Goal: Information Seeking & Learning: Learn about a topic

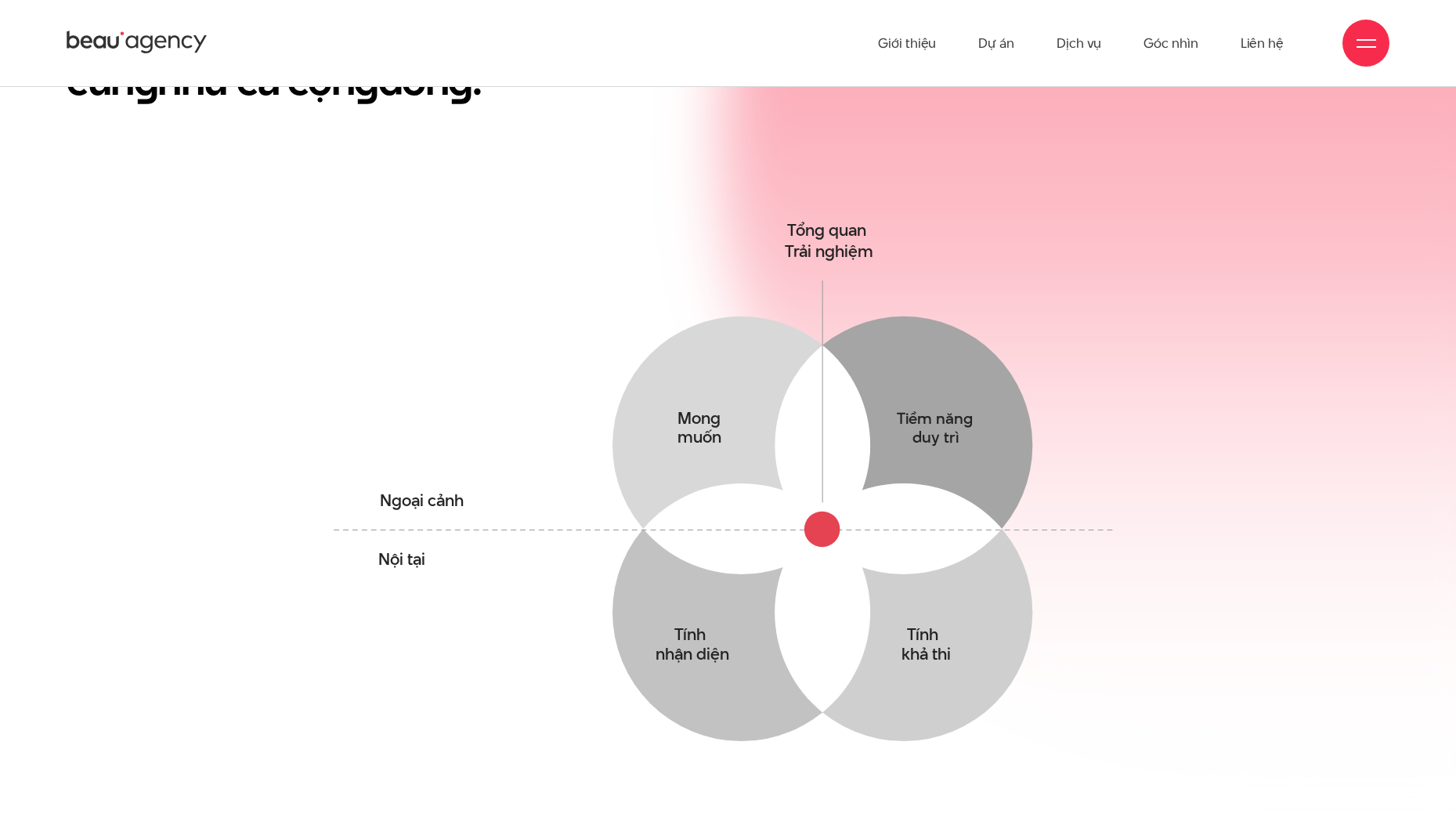
scroll to position [548, 0]
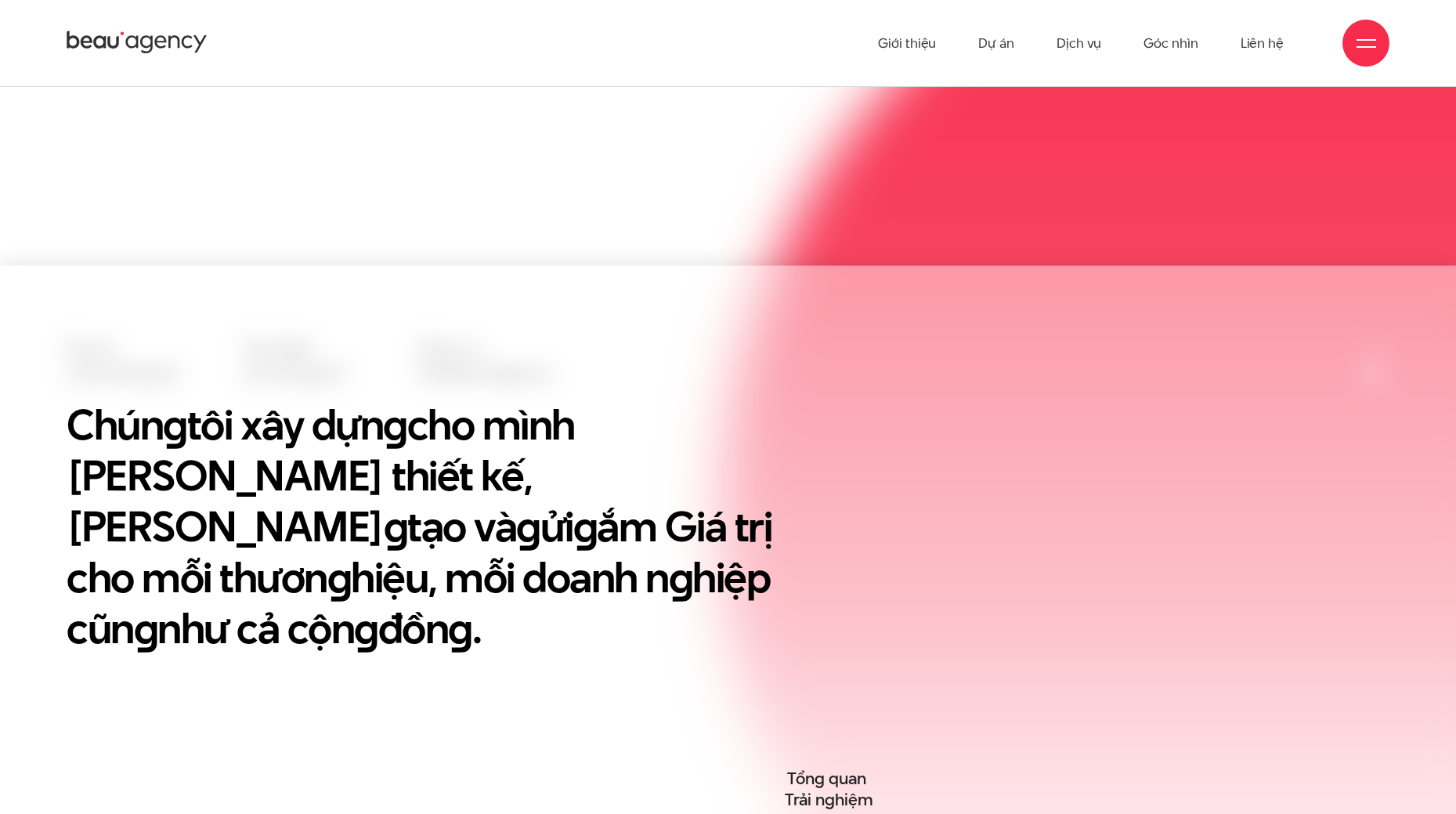
click at [974, 40] on ul "Giới thiệu Dự án Dịch vụ Góc nhìn Liên hệ" at bounding box center [1080, 43] width 406 height 86
click at [986, 39] on link "Dự án" at bounding box center [996, 43] width 36 height 86
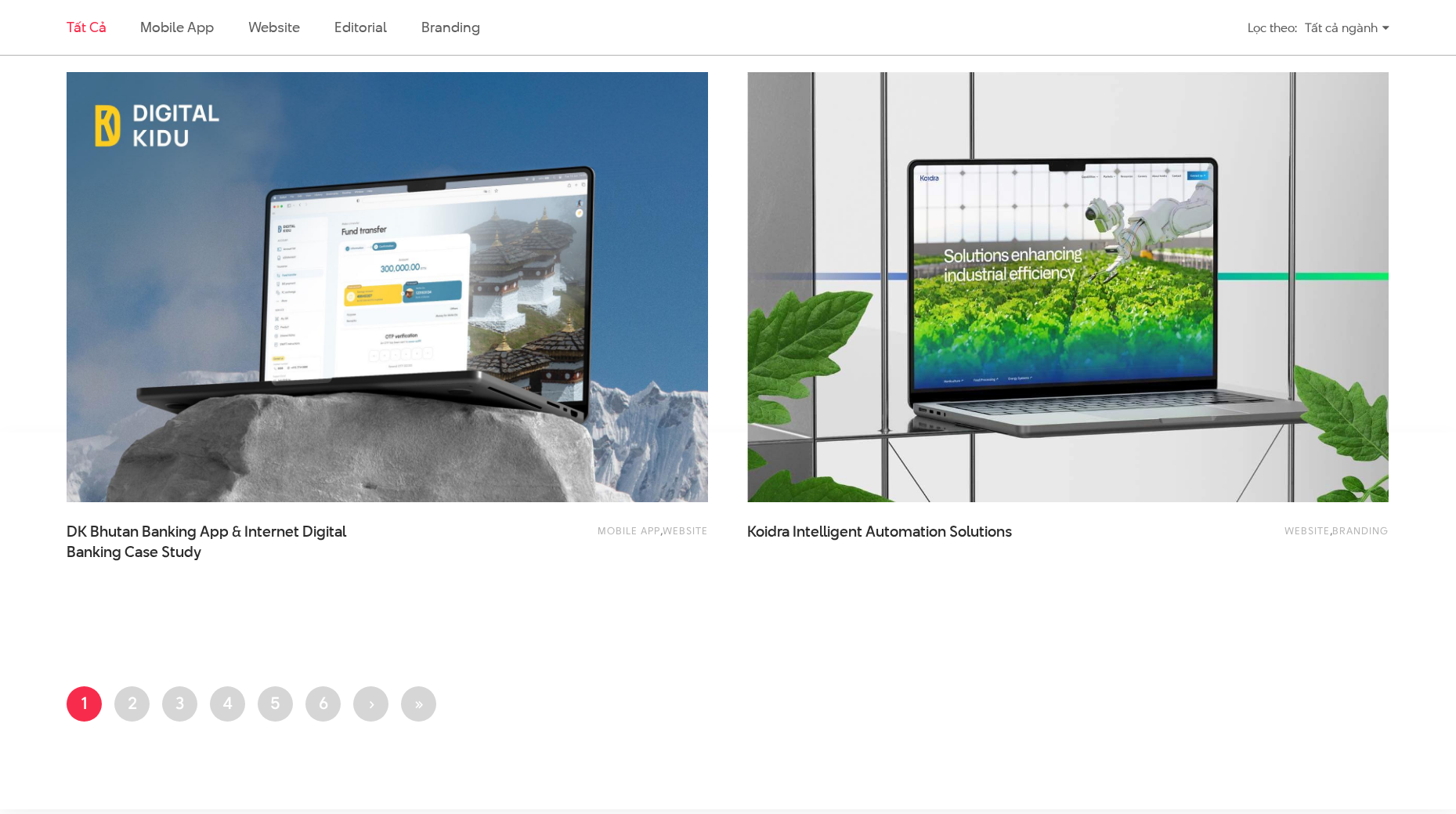
scroll to position [3447, 0]
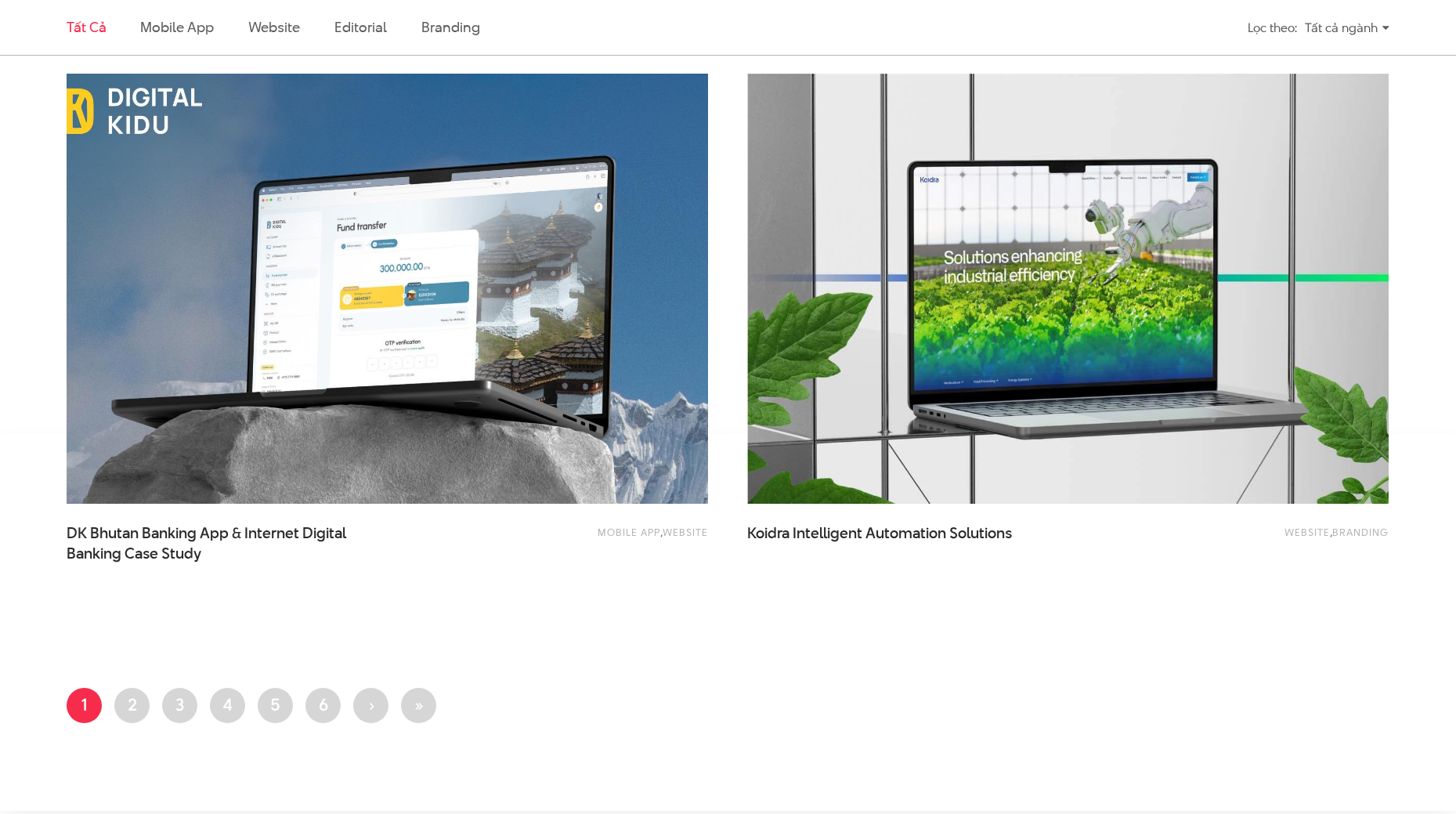
click at [277, 399] on img at bounding box center [387, 289] width 706 height 473
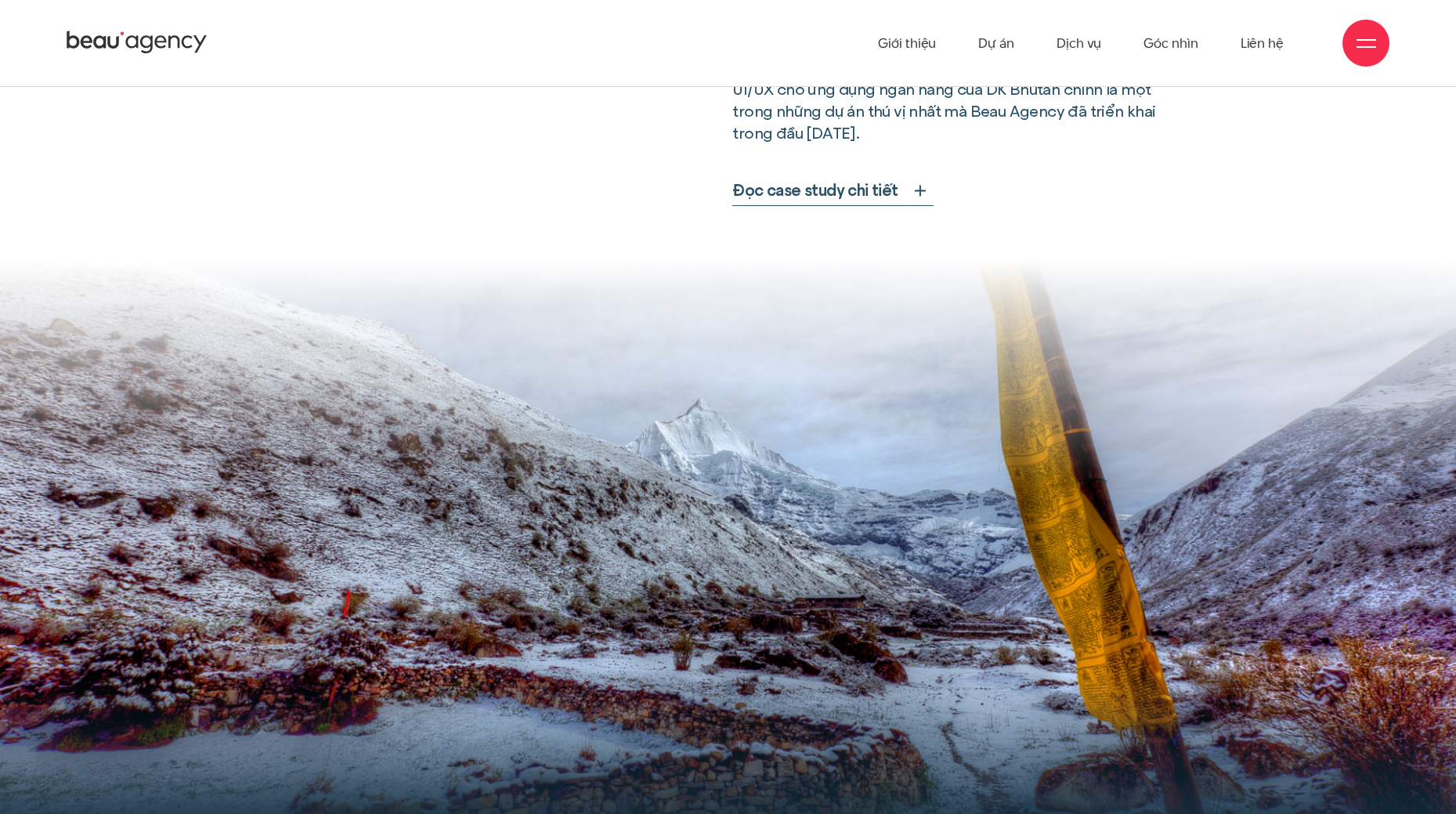
scroll to position [705, 0]
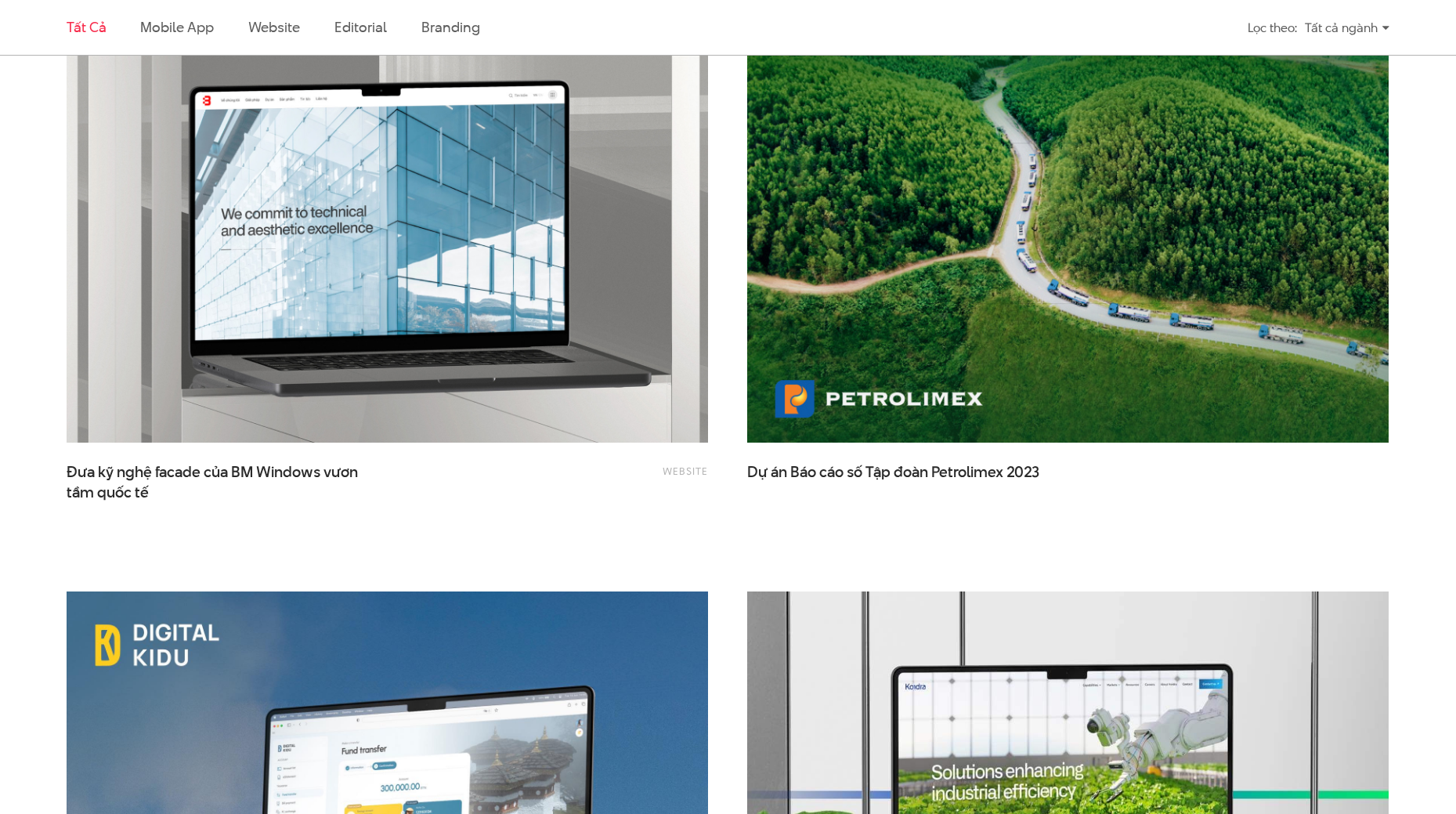
scroll to position [3240, 0]
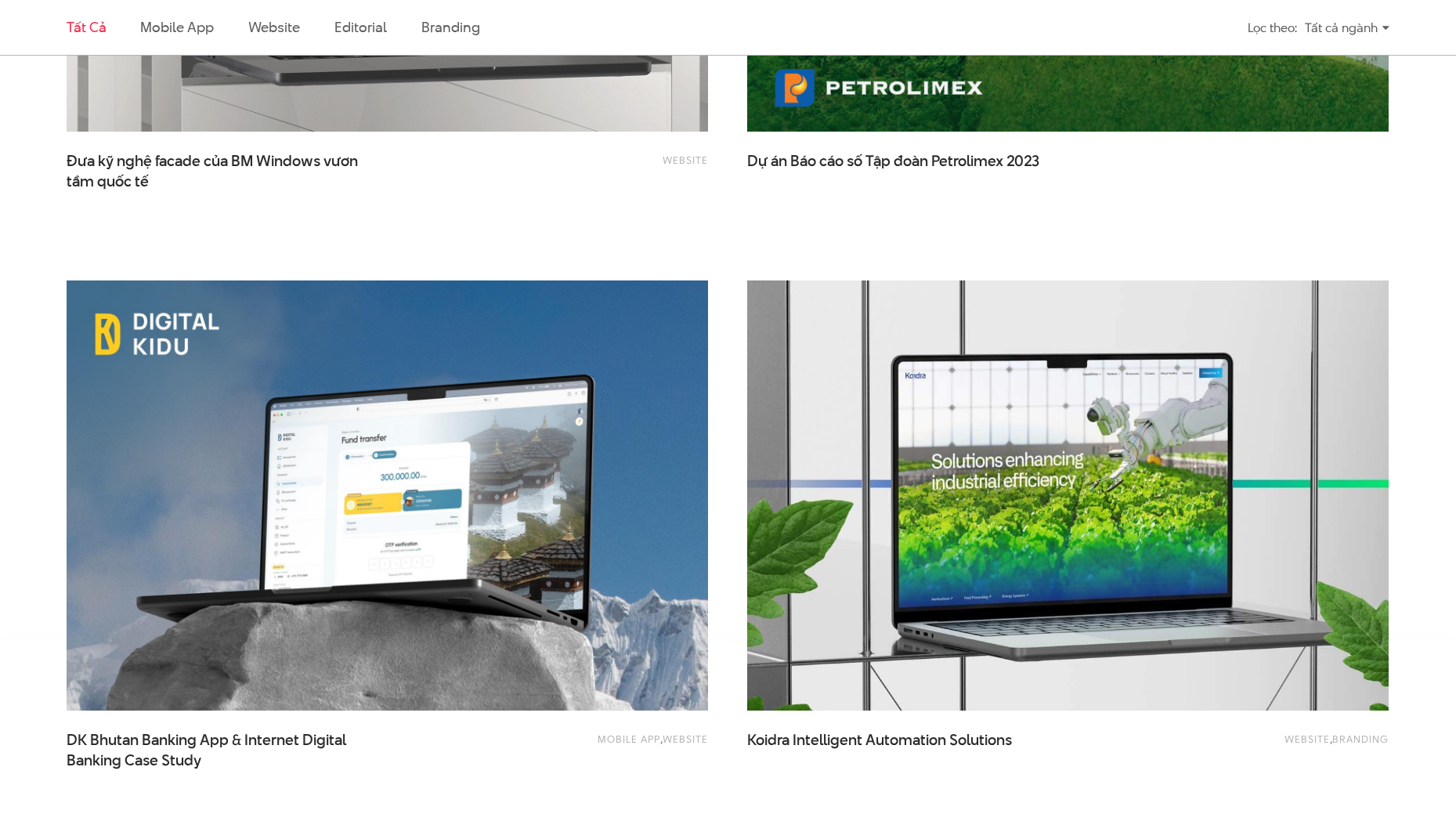
click at [924, 617] on img at bounding box center [1068, 495] width 706 height 473
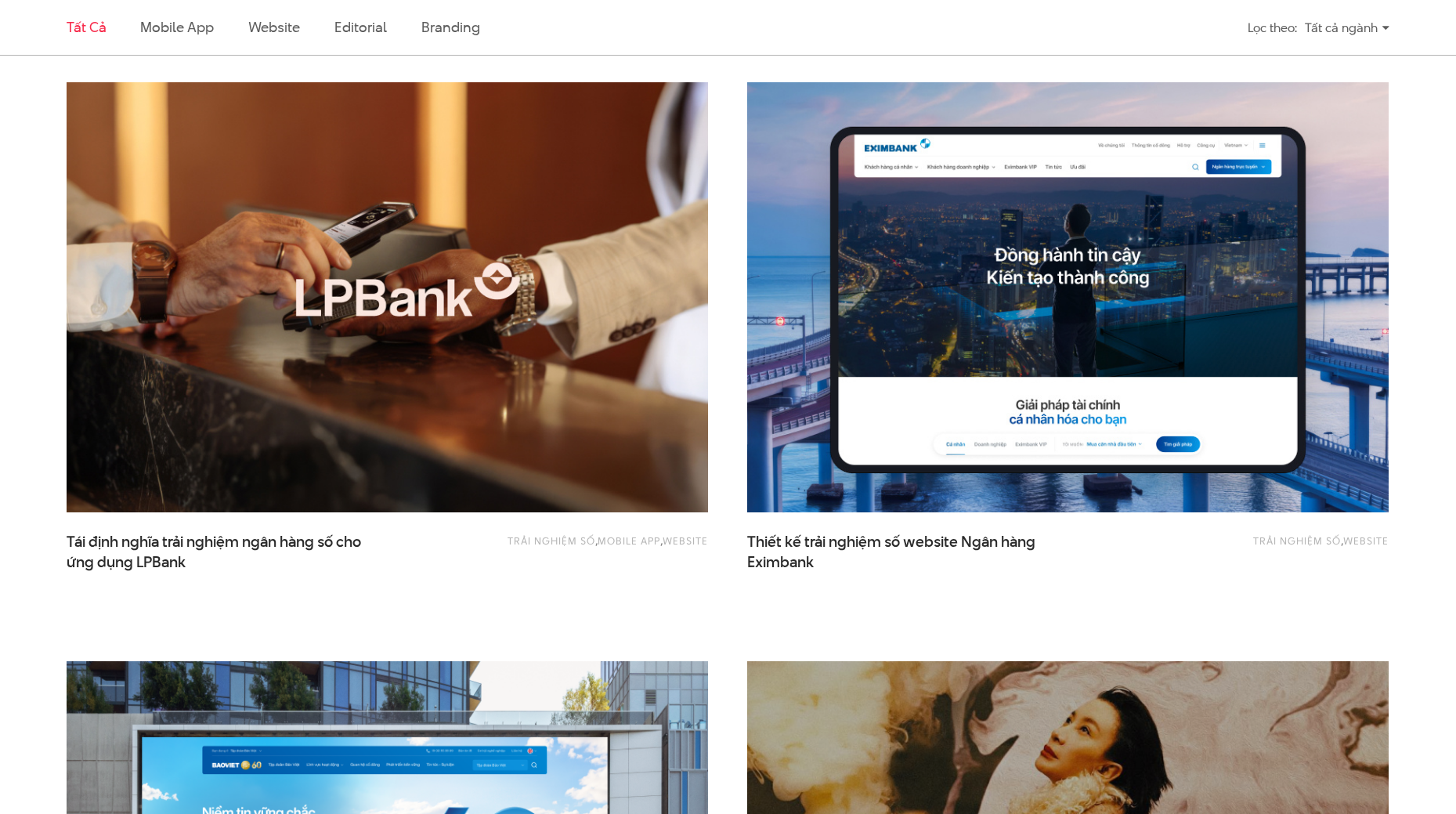
scroll to position [890, 0]
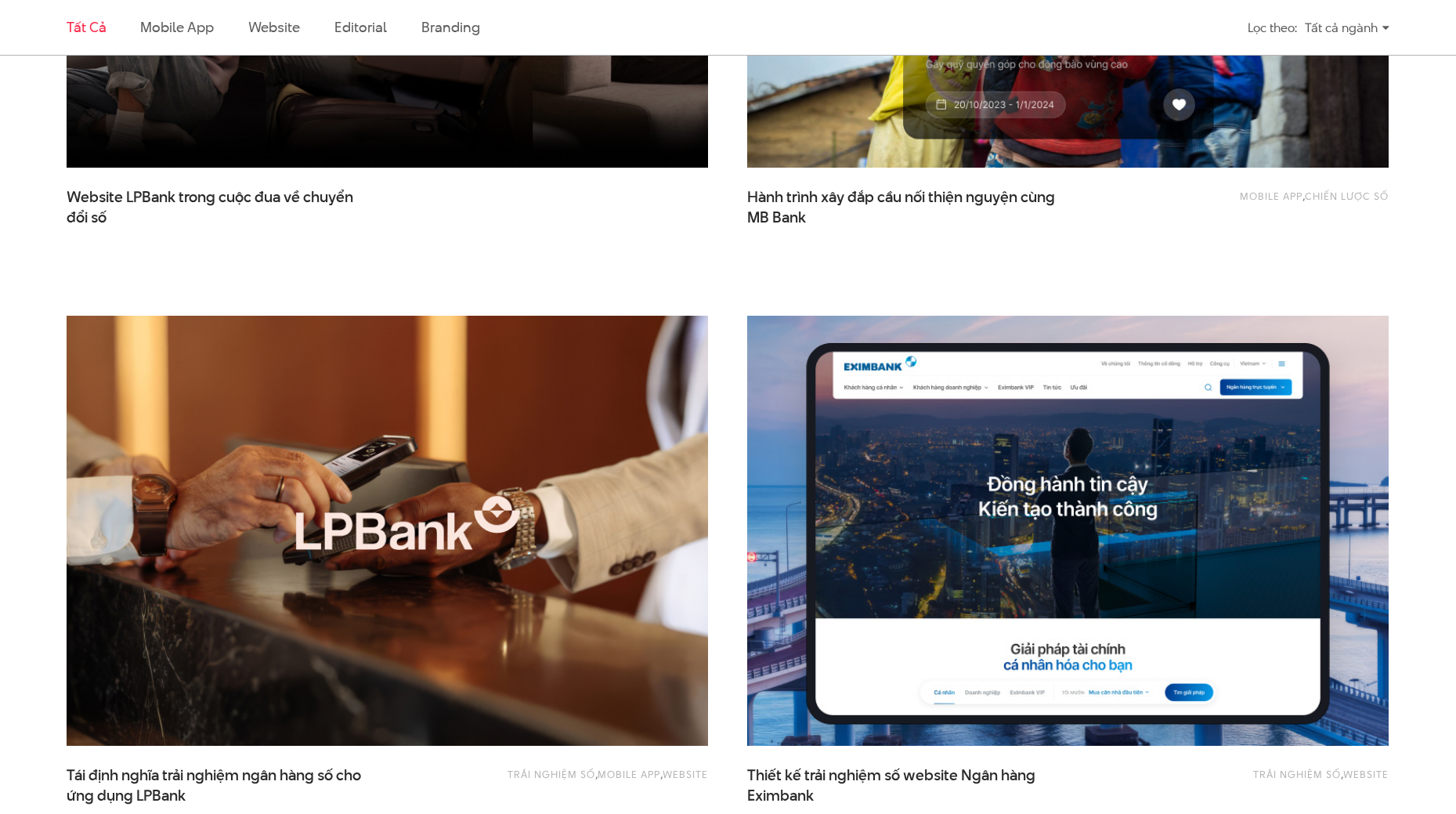
click at [969, 571] on img at bounding box center [1068, 531] width 706 height 473
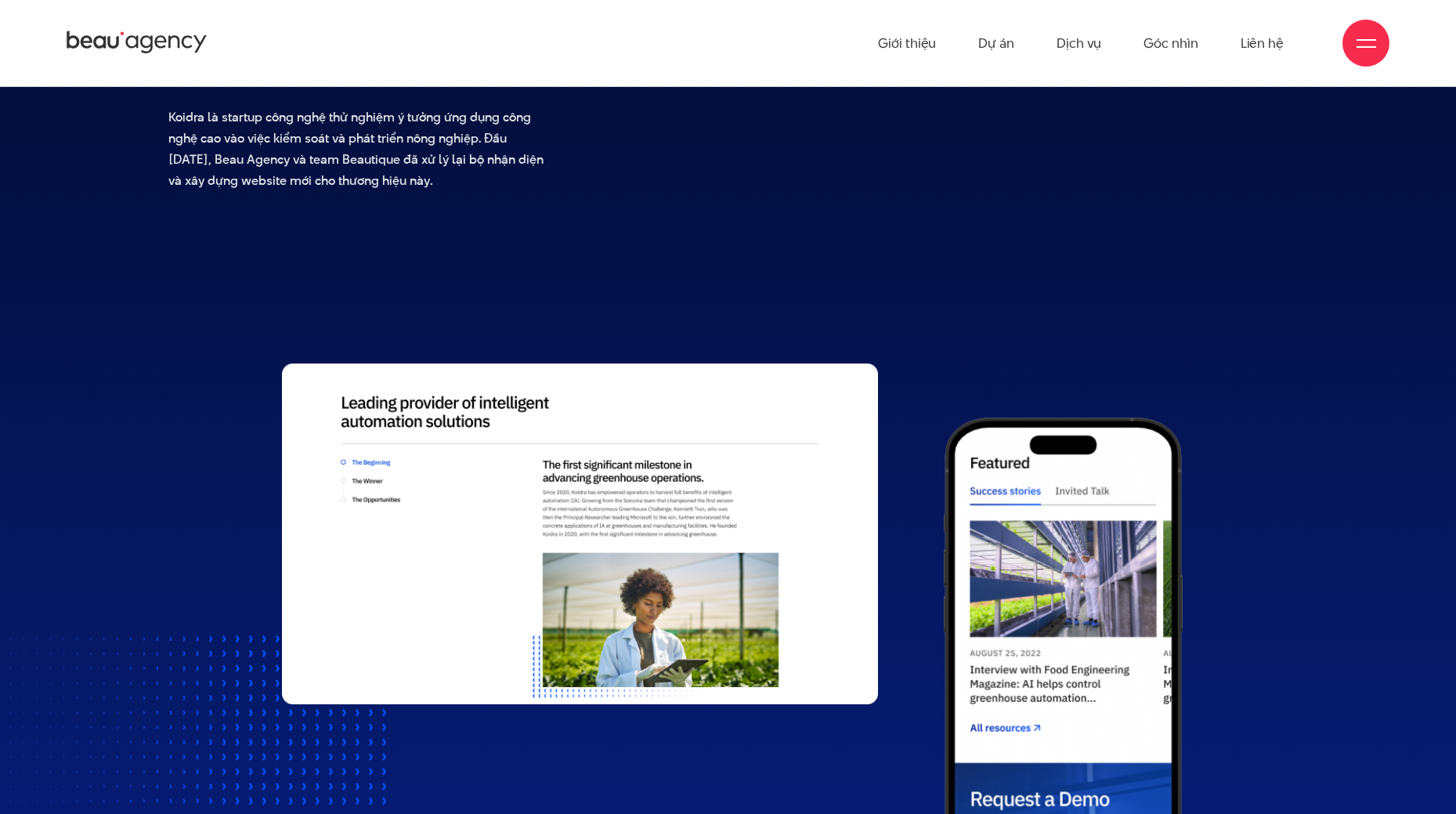
scroll to position [941, 0]
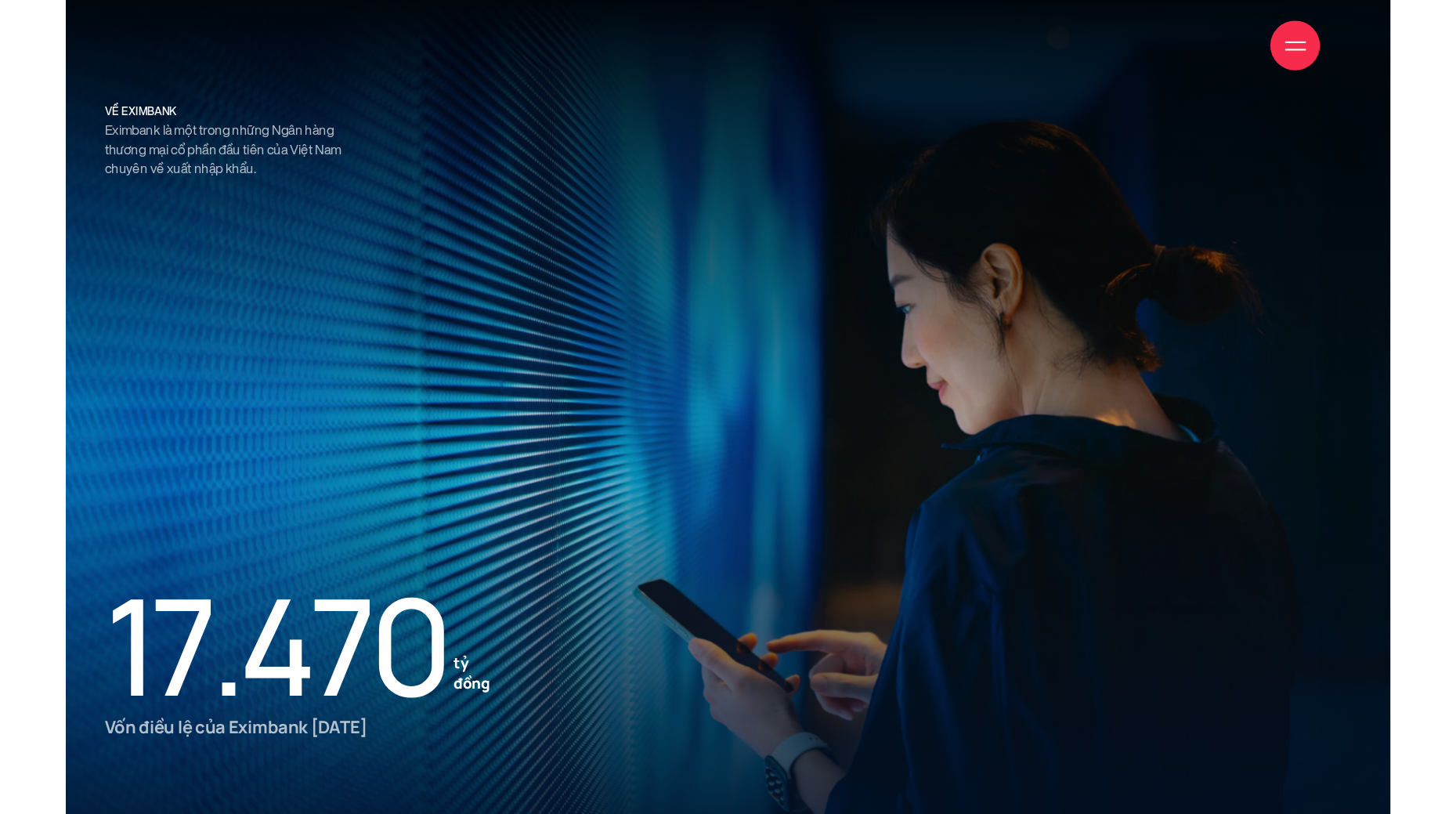
scroll to position [1857, 0]
